Goal: Communication & Community: Answer question/provide support

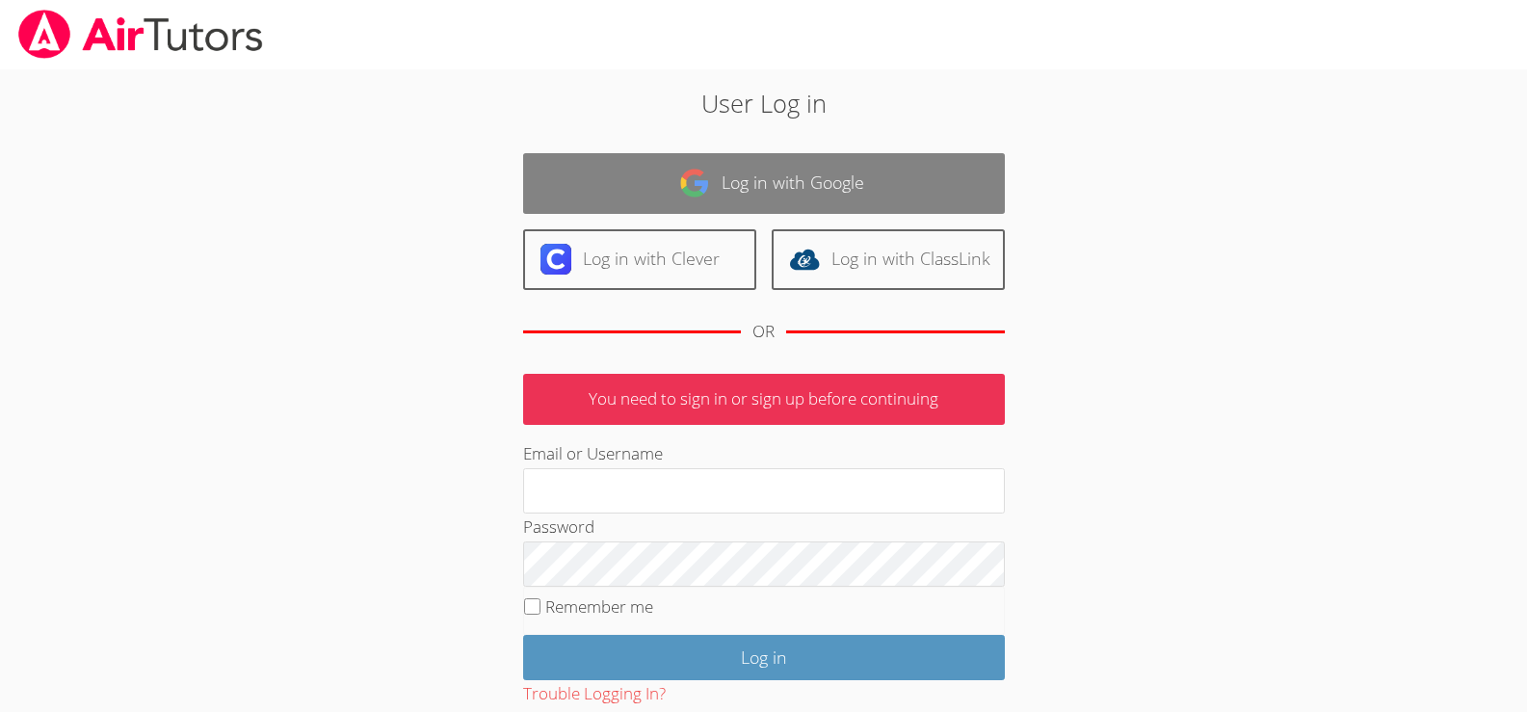
click at [858, 167] on link "Log in with Google" at bounding box center [764, 183] width 482 height 61
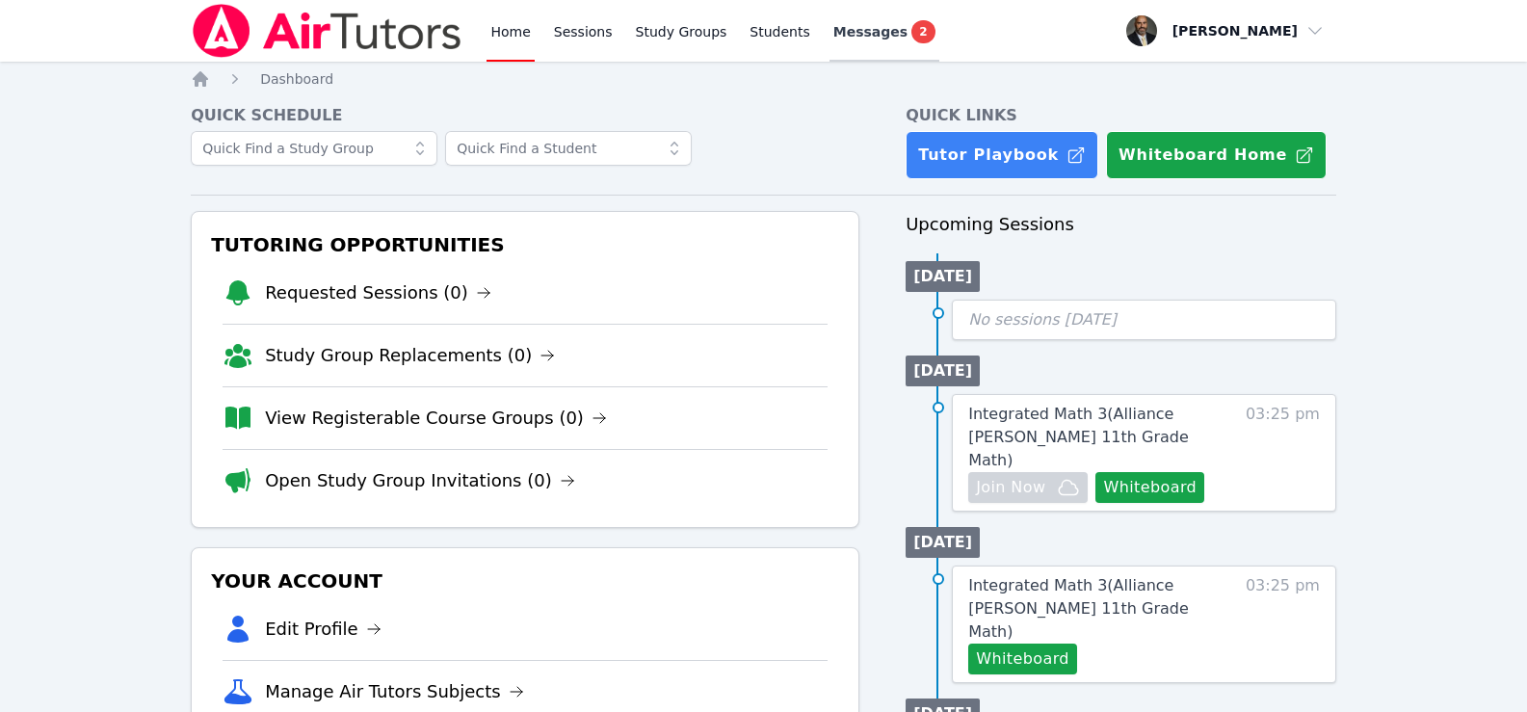
click at [858, 32] on span "Messages" at bounding box center [870, 31] width 74 height 19
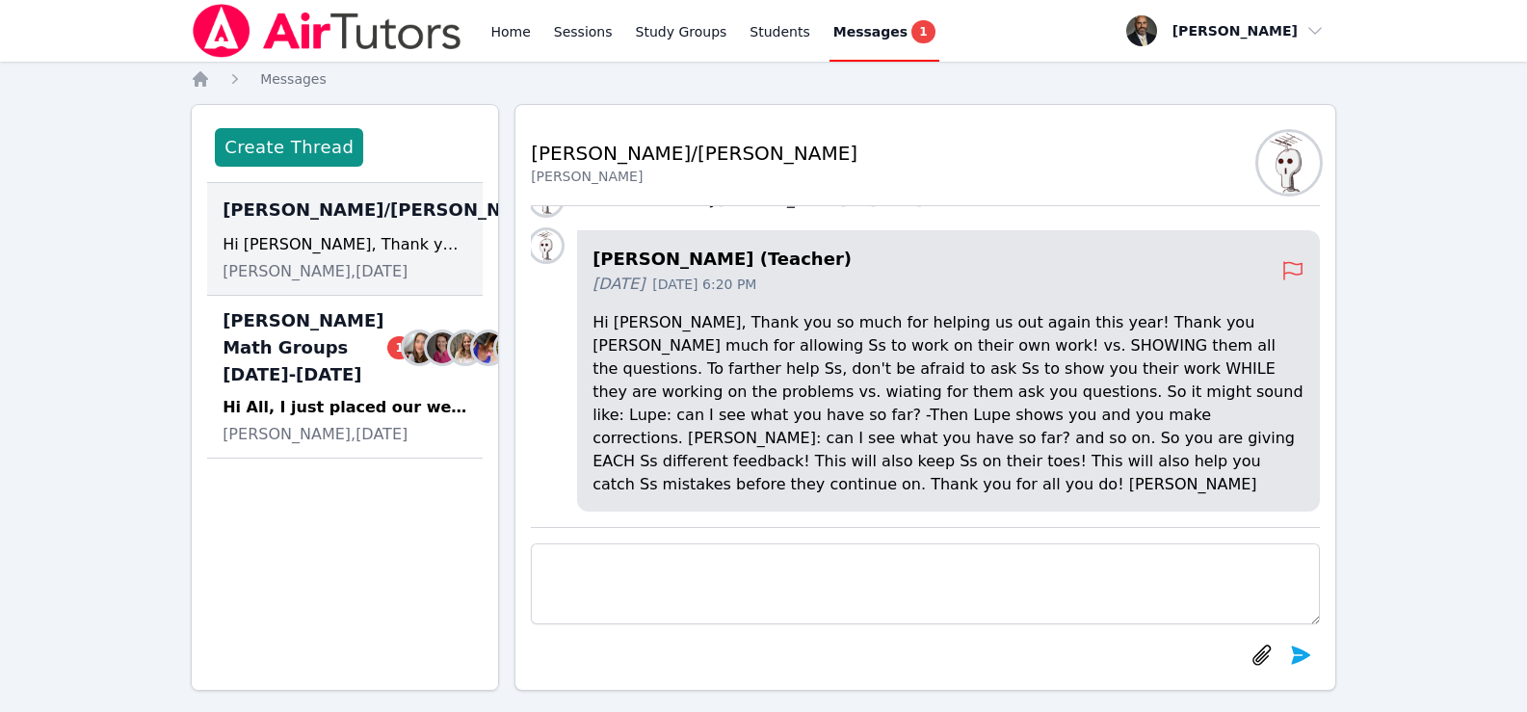
scroll to position [17, 0]
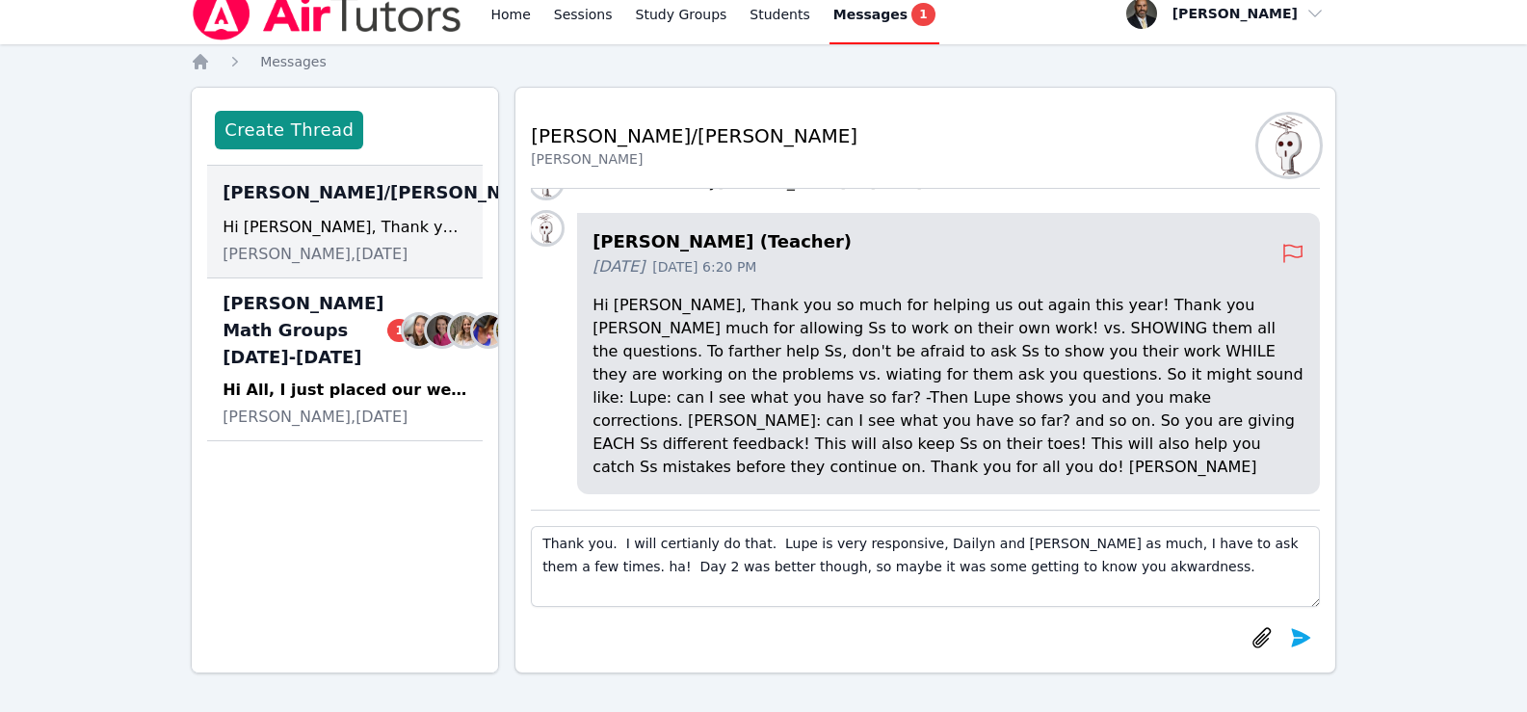
click at [828, 565] on textarea "Thank you. I will certianly do that. Lupe is very responsive, Dailyn and [PERSO…" at bounding box center [925, 566] width 789 height 81
click at [803, 570] on textarea "Thank you. I will certianly do that. Lupe is very responsive, Dailyn and [PERSO…" at bounding box center [925, 566] width 789 height 81
type textarea "Thank you. I will certianly do that. Lupe is very responsive, Dailyn and [PERSO…"
click at [1312, 640] on button "submit" at bounding box center [1300, 638] width 39 height 39
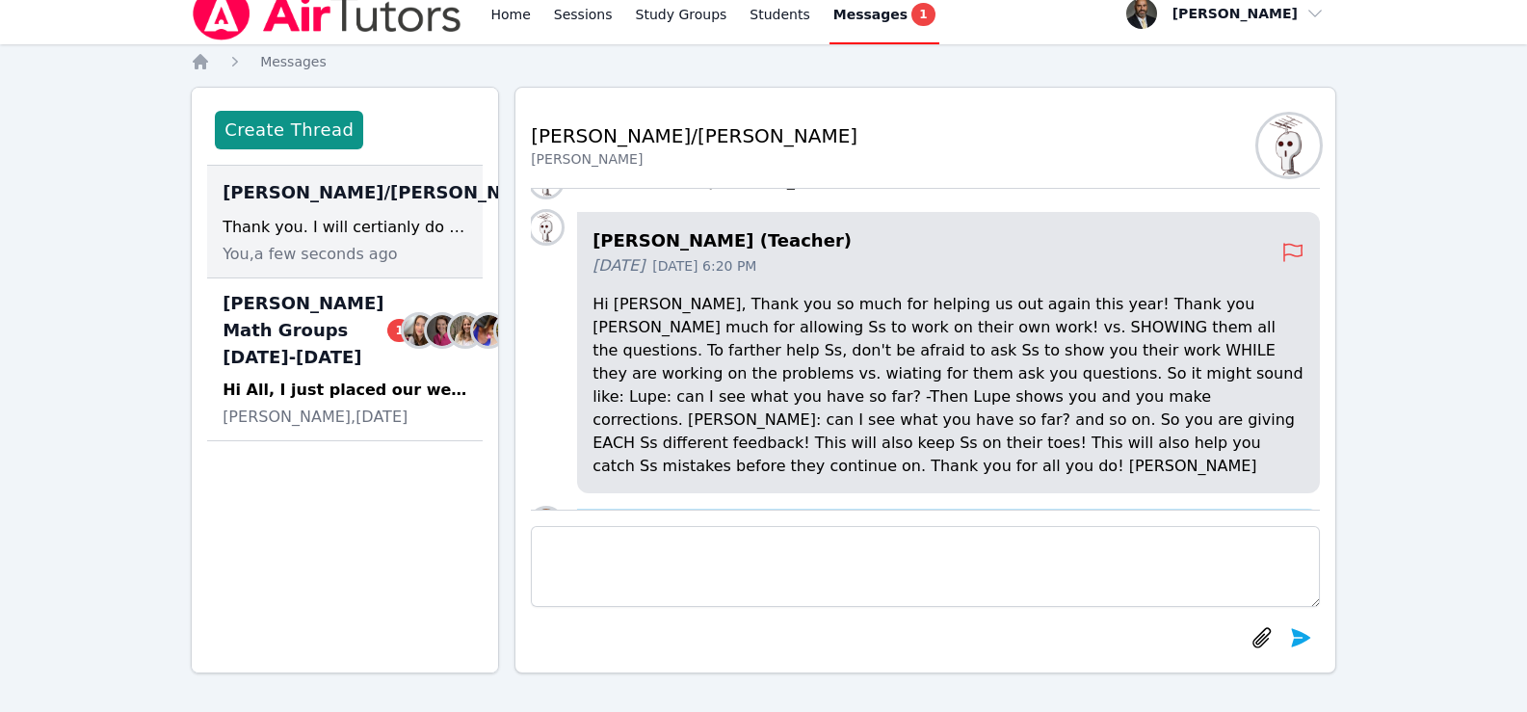
scroll to position [0, 0]
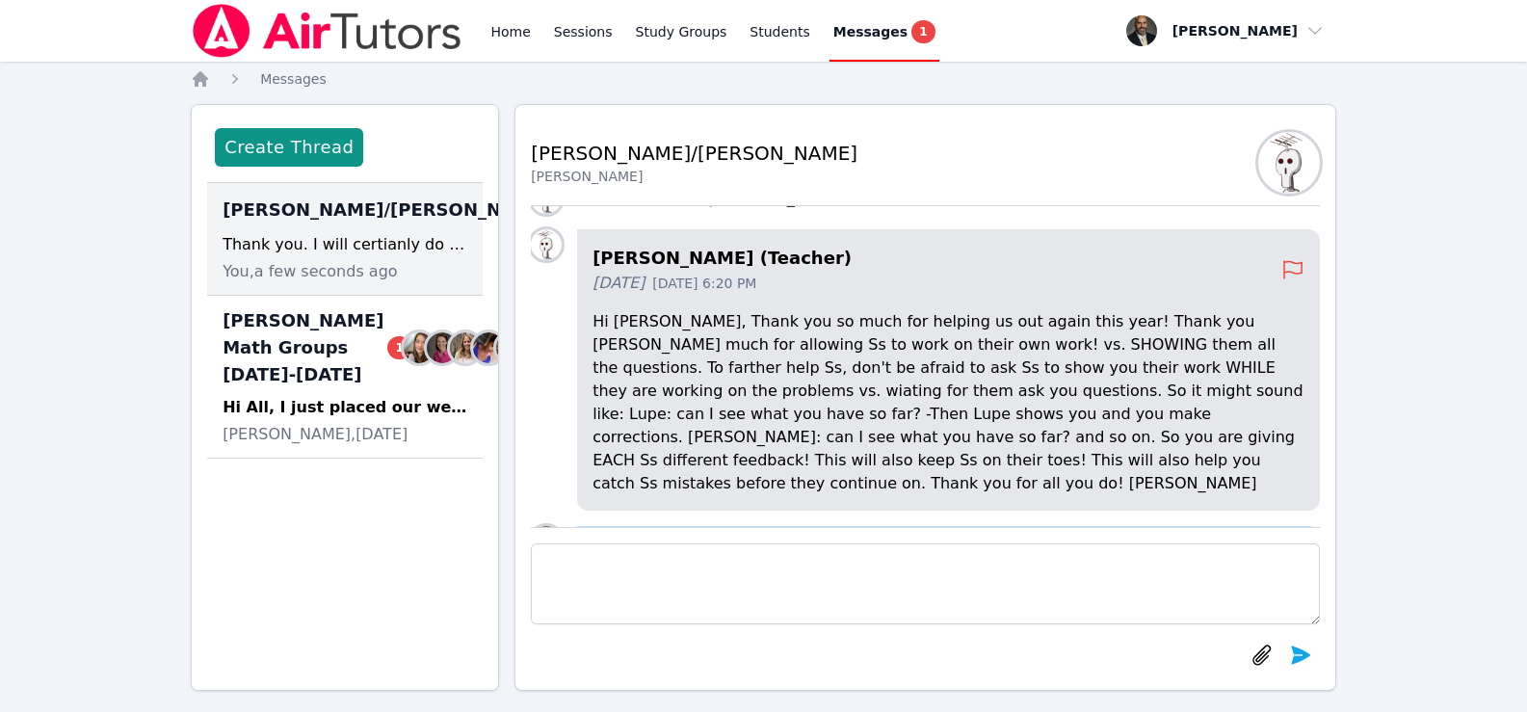
click at [831, 44] on link "Messages 1" at bounding box center [885, 31] width 110 height 62
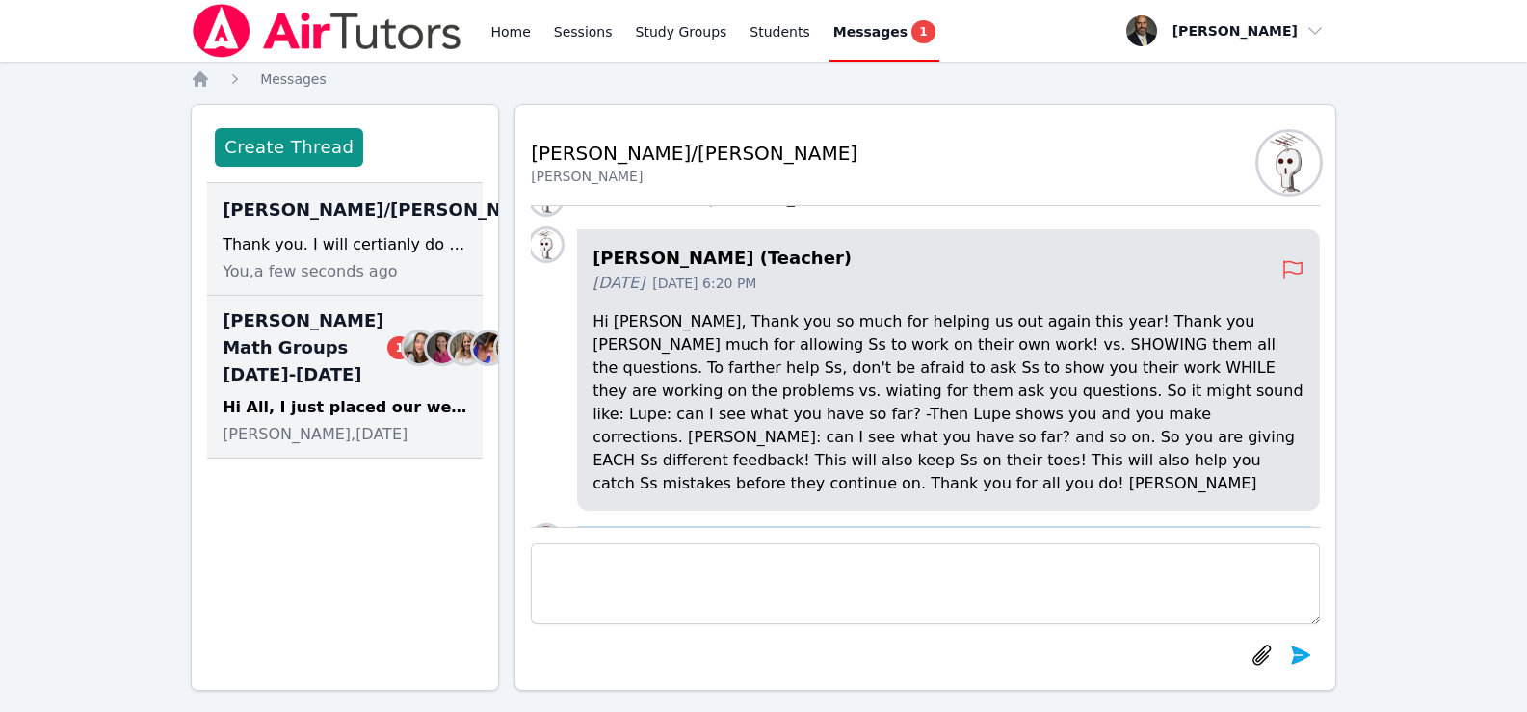
click at [252, 379] on span "[PERSON_NAME] Math Groups [DATE]-[DATE] 1" at bounding box center [317, 347] width 189 height 81
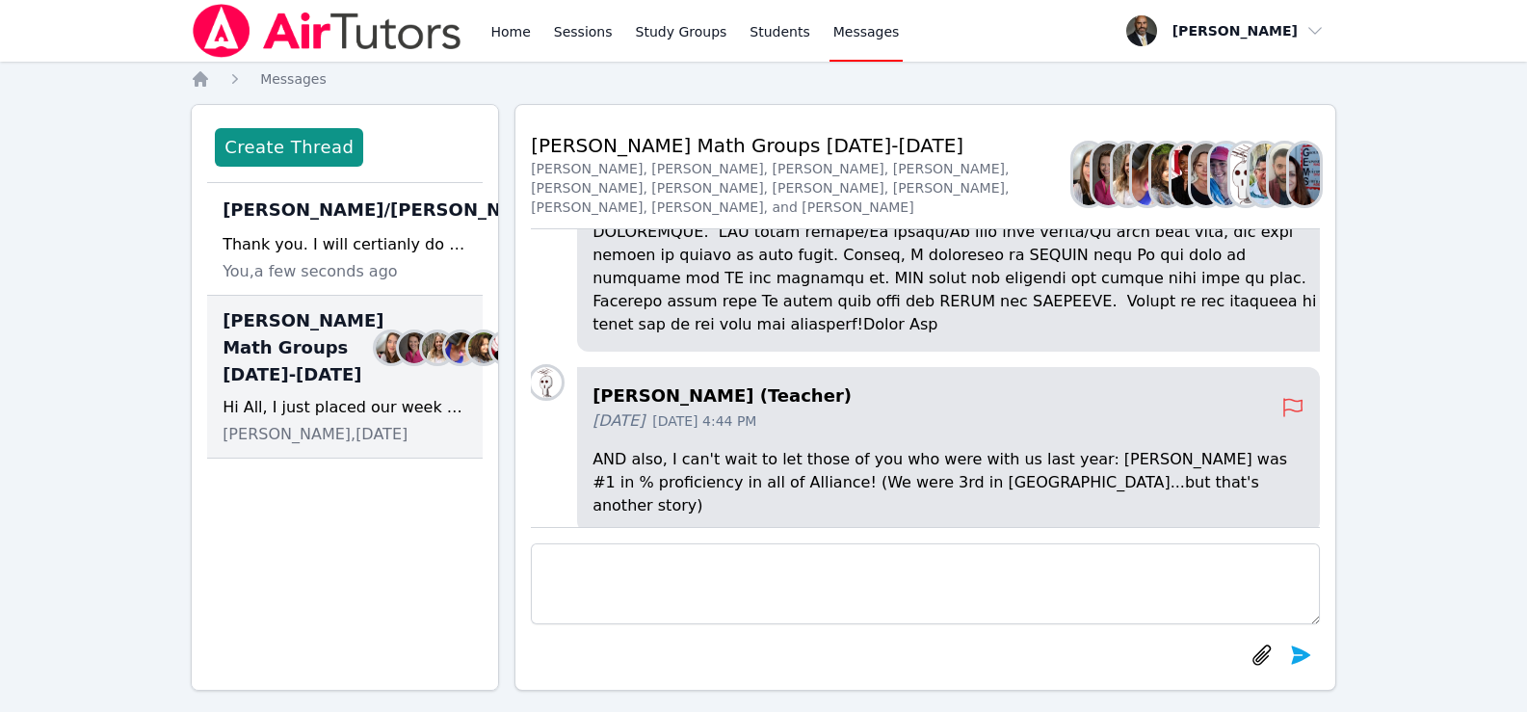
scroll to position [-1232, 0]
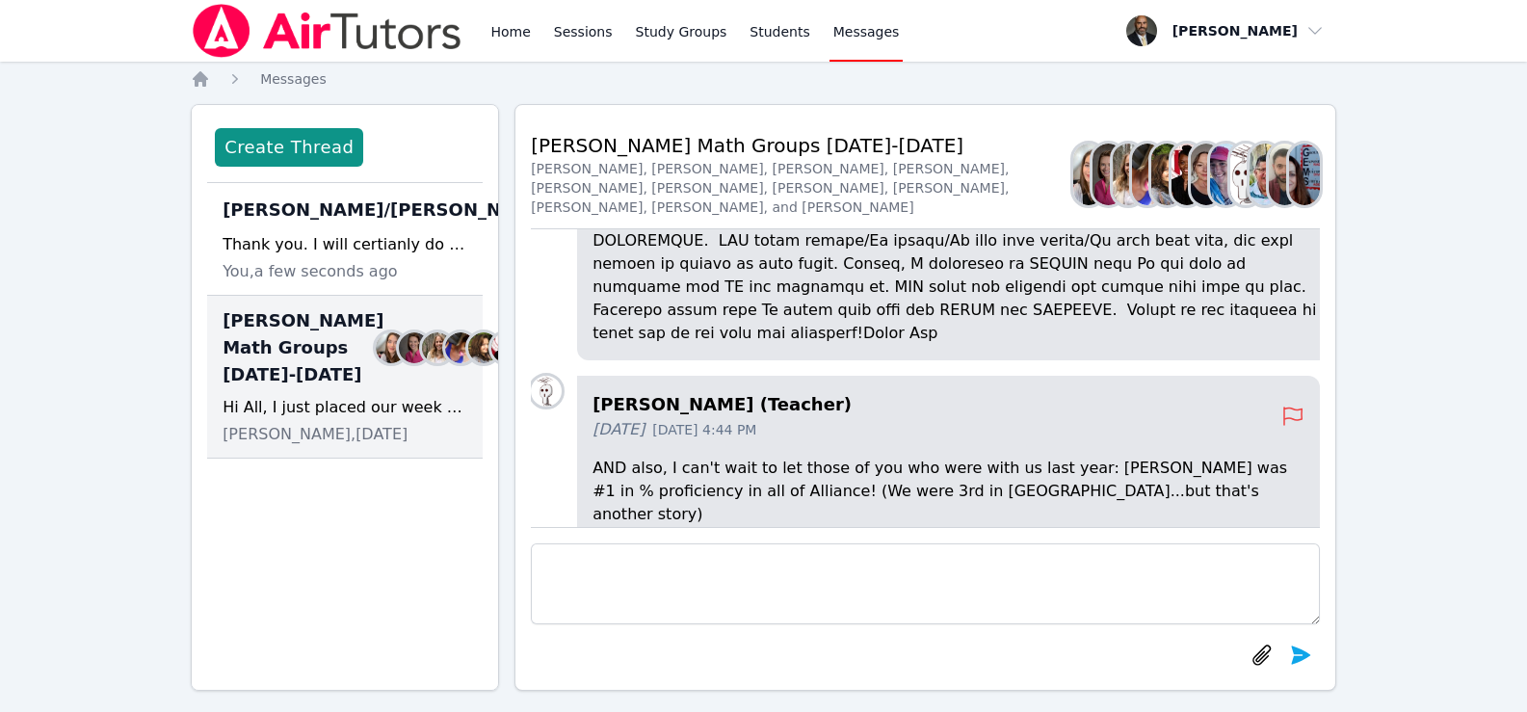
drag, startPoint x: 594, startPoint y: 306, endPoint x: 812, endPoint y: 331, distance: 219.2
click at [812, 331] on p at bounding box center [960, 137] width 734 height 416
